Goal: Task Accomplishment & Management: Use online tool/utility

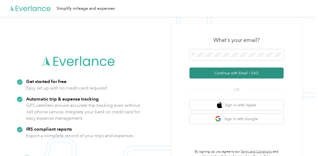
click at [242, 75] on button "Continue with Email / SSO" at bounding box center [236, 73] width 94 height 11
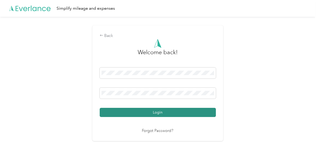
click at [172, 111] on button "Login" at bounding box center [158, 112] width 116 height 9
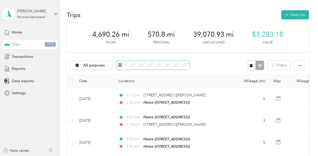
click at [121, 66] on icon at bounding box center [120, 65] width 4 height 4
click at [120, 66] on icon at bounding box center [120, 65] width 4 height 4
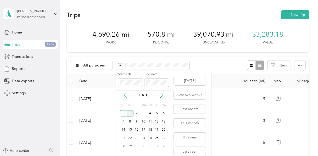
click at [124, 95] on icon at bounding box center [125, 95] width 5 height 5
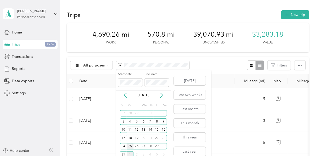
click at [129, 145] on div "25" at bounding box center [130, 146] width 7 height 7
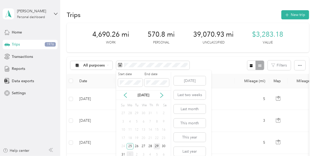
click at [159, 147] on div "29" at bounding box center [157, 146] width 7 height 7
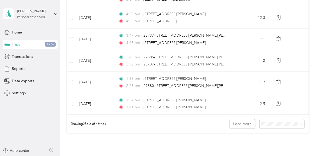
scroll to position [563, 0]
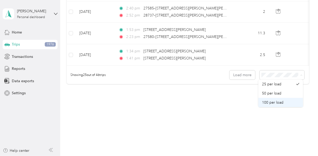
click at [277, 106] on li "100 per load" at bounding box center [280, 102] width 45 height 9
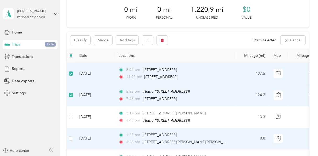
scroll to position [24, 0]
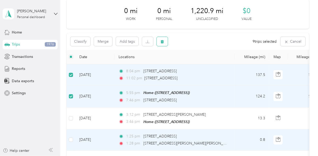
click at [166, 43] on button "button" at bounding box center [162, 41] width 11 height 9
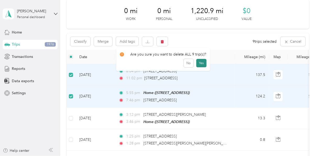
click at [204, 63] on button "Yes" at bounding box center [201, 63] width 10 height 8
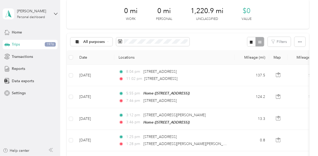
scroll to position [0, 0]
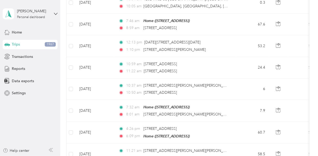
scroll to position [419, 0]
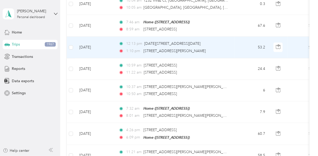
click at [231, 44] on td "12:13 pm 2056–2098 Aspen Ln, Airport North District, Madera, CA 1:10 pm 1405 W …" at bounding box center [174, 47] width 120 height 21
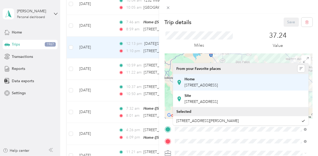
click at [218, 83] on span "3170 N Applegate Ave, Fresno, CA, United States , 93737, Fresno, CA, United Sta…" at bounding box center [200, 85] width 33 height 4
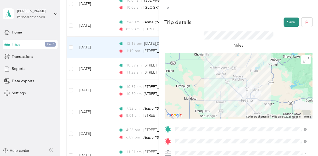
click at [284, 19] on button "Save" at bounding box center [291, 22] width 15 height 9
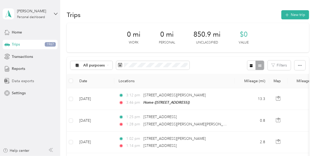
click at [14, 76] on div "Data exports" at bounding box center [30, 80] width 55 height 9
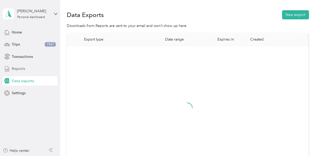
click at [18, 69] on span "Reports" at bounding box center [18, 68] width 13 height 5
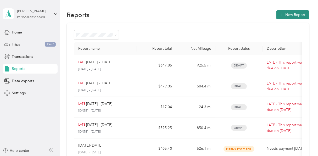
click at [286, 13] on button "New Report" at bounding box center [292, 14] width 33 height 9
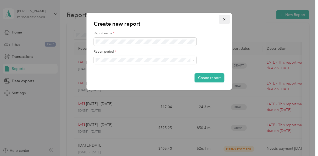
click at [224, 21] on icon "button" at bounding box center [224, 20] width 4 height 4
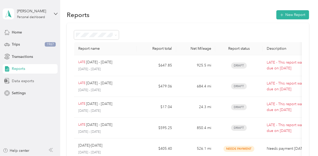
click at [29, 80] on span "Data exports" at bounding box center [23, 80] width 22 height 5
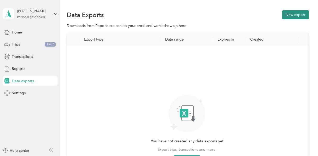
click at [293, 16] on button "New export" at bounding box center [295, 14] width 27 height 9
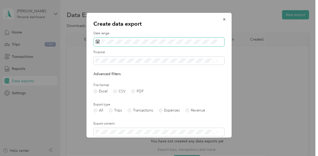
click at [168, 46] on span at bounding box center [159, 42] width 131 height 9
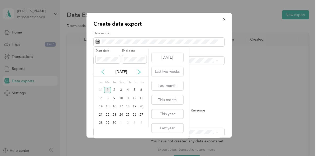
click at [103, 71] on icon at bounding box center [102, 71] width 5 height 5
click at [107, 121] on div "25" at bounding box center [107, 123] width 7 height 7
click at [134, 121] on div "29" at bounding box center [134, 123] width 7 height 7
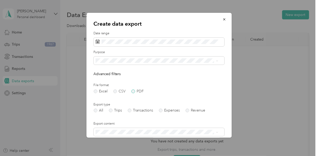
click at [133, 93] on label "PDF" at bounding box center [137, 91] width 13 height 4
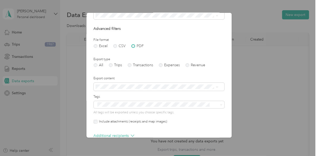
scroll to position [56, 0]
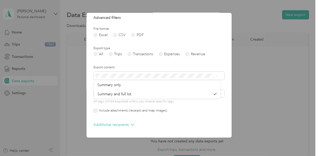
click at [95, 66] on label "Export content" at bounding box center [159, 67] width 131 height 5
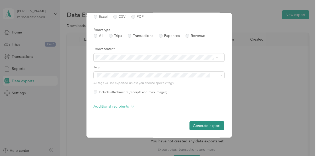
click at [200, 127] on button "Generate export" at bounding box center [206, 125] width 35 height 9
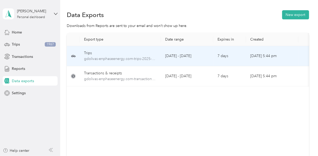
click at [102, 51] on div "Trips" at bounding box center [120, 53] width 73 height 6
click at [85, 50] on div "Trips" at bounding box center [120, 53] width 73 height 6
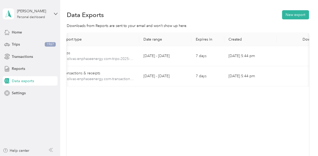
scroll to position [0, 43]
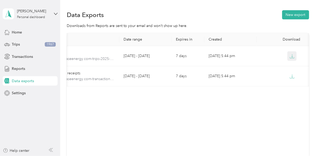
click at [287, 57] on button "button" at bounding box center [291, 55] width 9 height 9
